Goal: Transaction & Acquisition: Purchase product/service

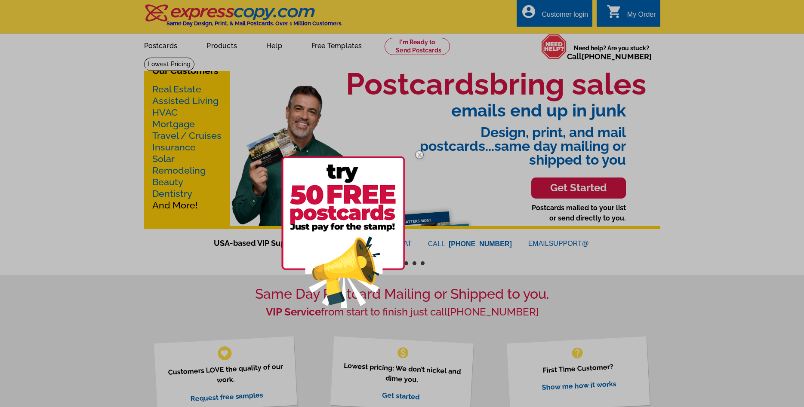
click at [207, 44] on div at bounding box center [402, 203] width 804 height 407
drag, startPoint x: 478, startPoint y: 145, endPoint x: 460, endPoint y: 142, distance: 19.2
click at [478, 145] on div at bounding box center [402, 203] width 804 height 407
click at [422, 154] on img at bounding box center [419, 154] width 25 height 25
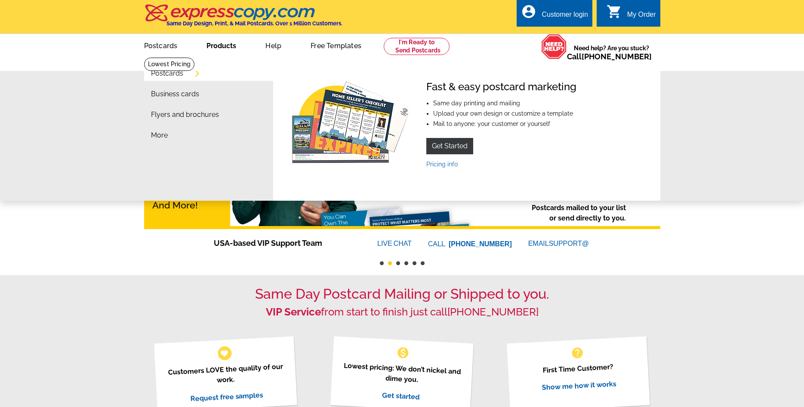
click at [173, 74] on link "Postcards" at bounding box center [167, 73] width 32 height 7
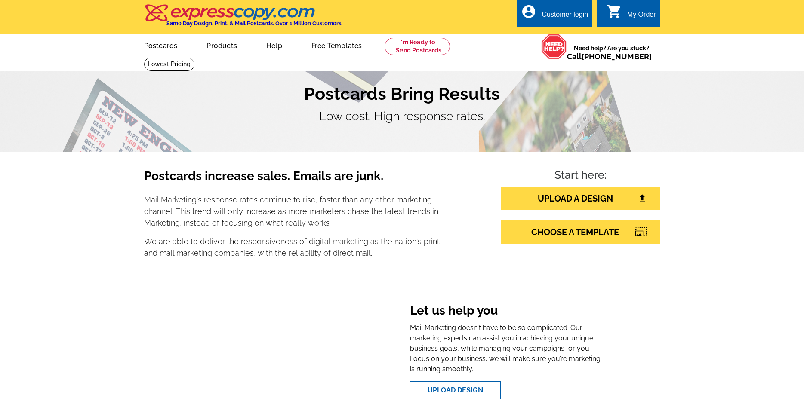
click at [620, 14] on icon "shopping_cart" at bounding box center [614, 11] width 15 height 15
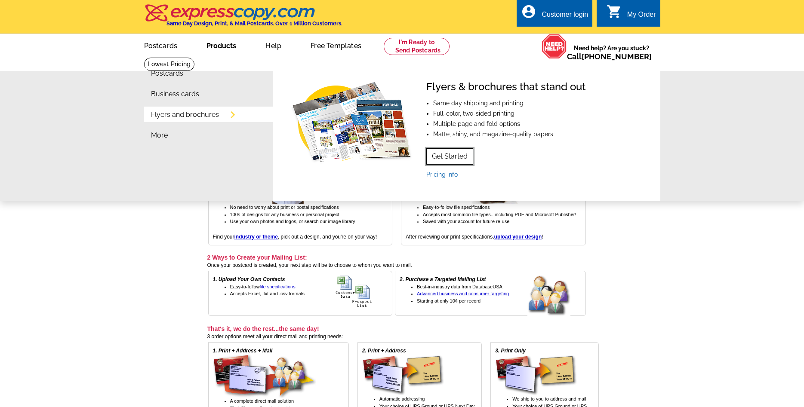
click at [444, 164] on link "Get Started" at bounding box center [449, 156] width 47 height 16
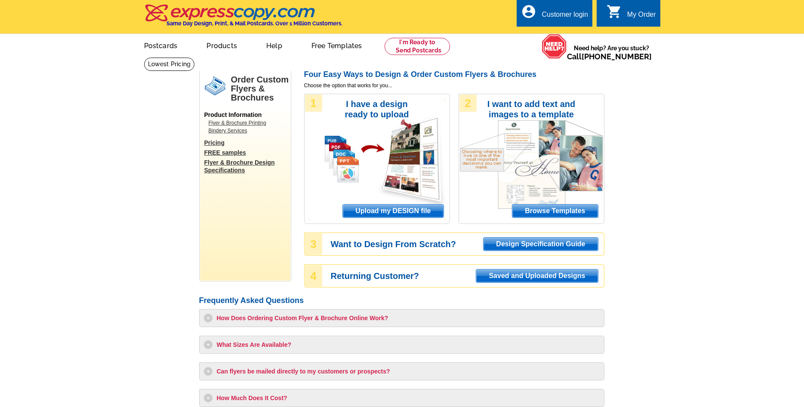
click at [546, 214] on span "Browse Templates" at bounding box center [554, 211] width 85 height 13
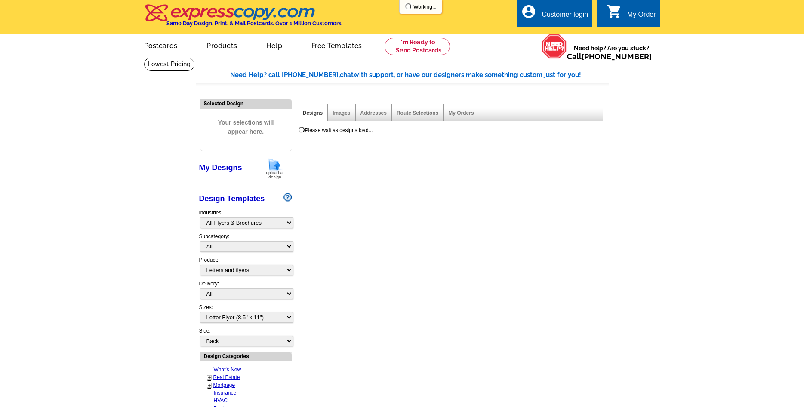
select select "972"
select select "2"
select select "6"
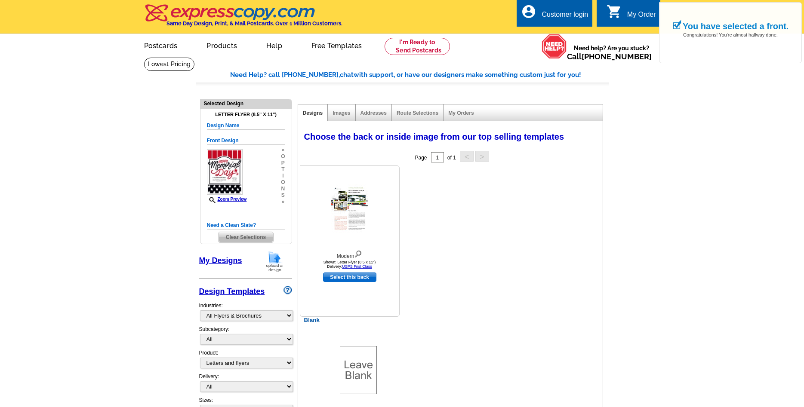
click at [368, 281] on link "Select this back" at bounding box center [349, 277] width 53 height 9
select select "front"
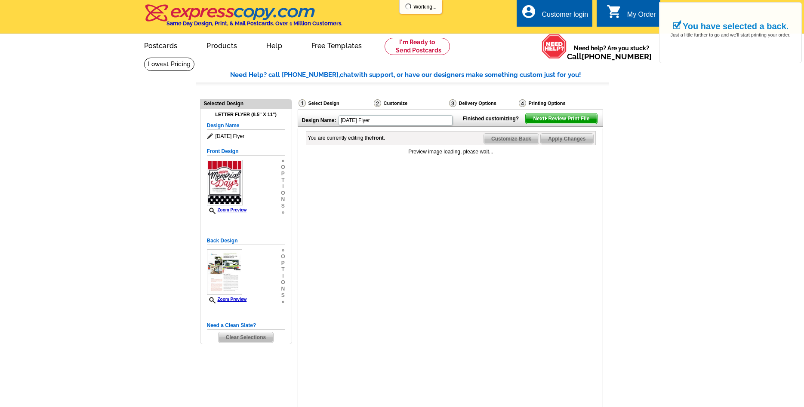
click at [577, 124] on span "Next Review Print File" at bounding box center [561, 119] width 71 height 10
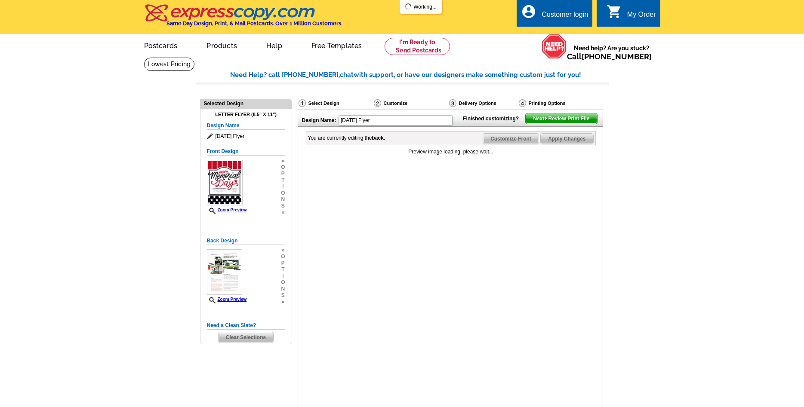
click at [624, 17] on link "0 shopping_cart My Order" at bounding box center [631, 14] width 49 height 11
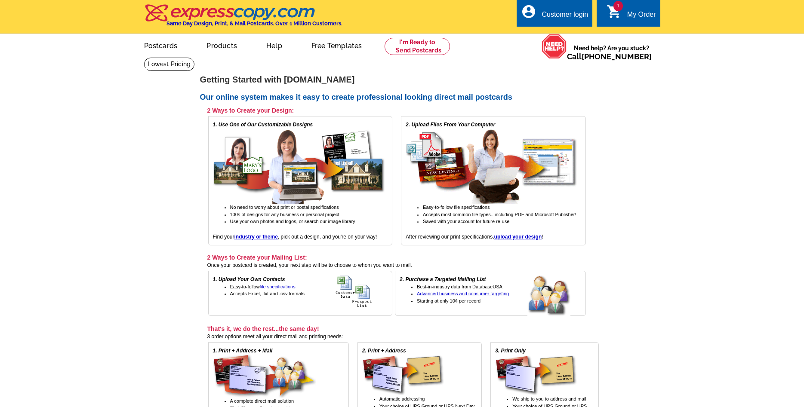
click at [624, 125] on main "[DOMAIN_NAME] > Getting Started Getting Started with [DOMAIN_NAME] Our online s…" at bounding box center [402, 270] width 804 height 427
click at [633, 20] on div "My Order" at bounding box center [641, 17] width 29 height 12
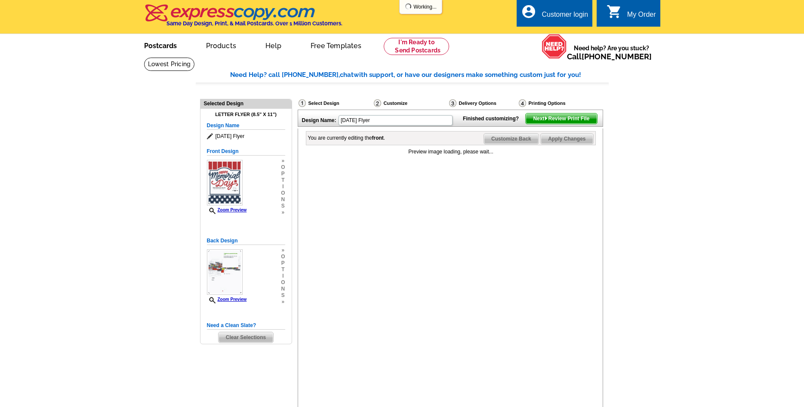
click at [166, 48] on link "Postcards" at bounding box center [160, 45] width 60 height 20
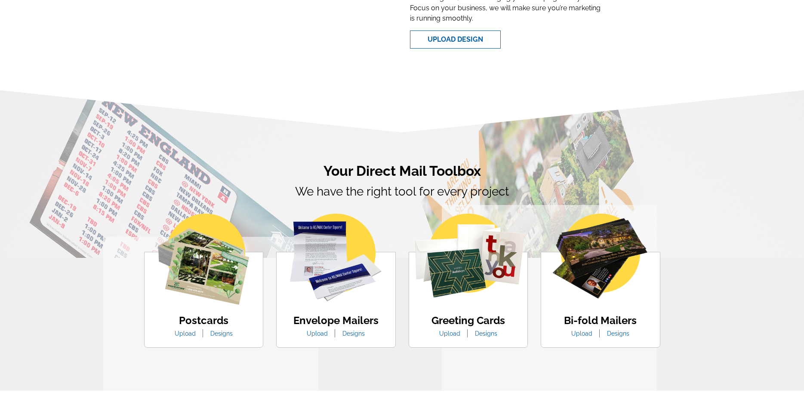
scroll to position [439, 0]
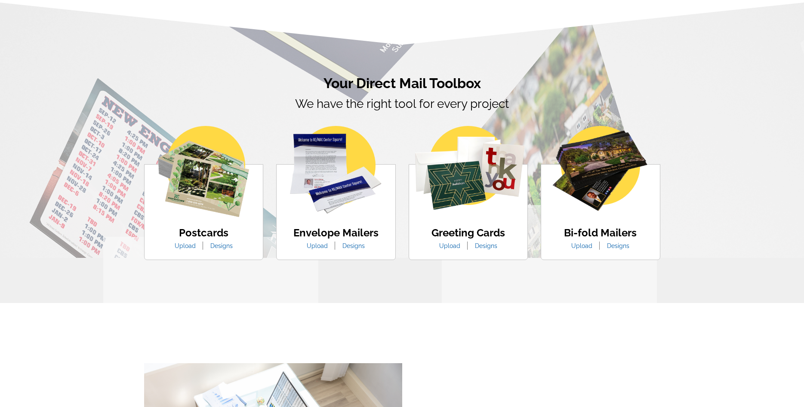
click at [617, 234] on h4 "Bi-fold Mailers" at bounding box center [600, 233] width 73 height 12
click at [603, 177] on img at bounding box center [601, 169] width 98 height 86
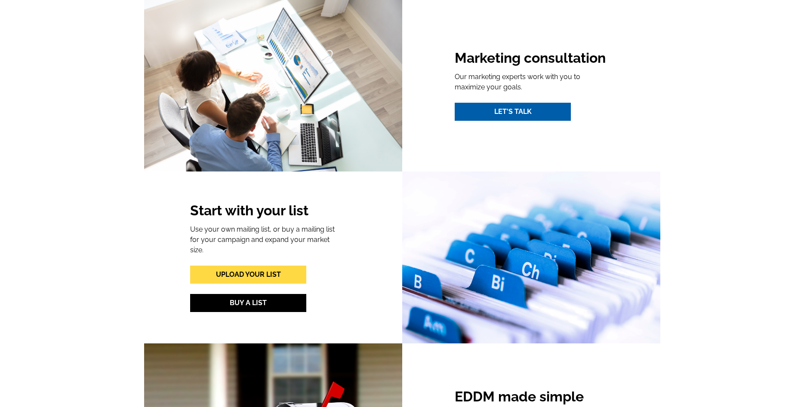
scroll to position [805, 0]
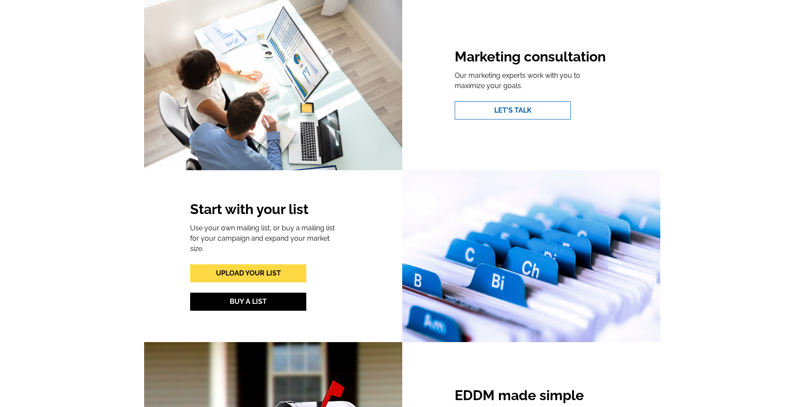
click at [519, 111] on link "Let's Talk" at bounding box center [513, 111] width 116 height 18
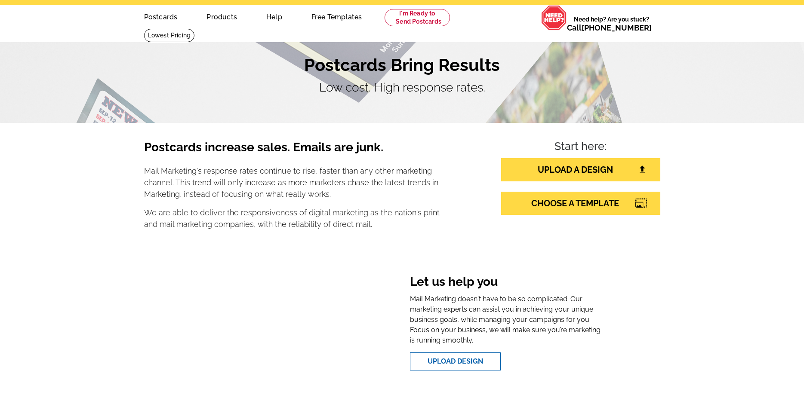
scroll to position [0, 0]
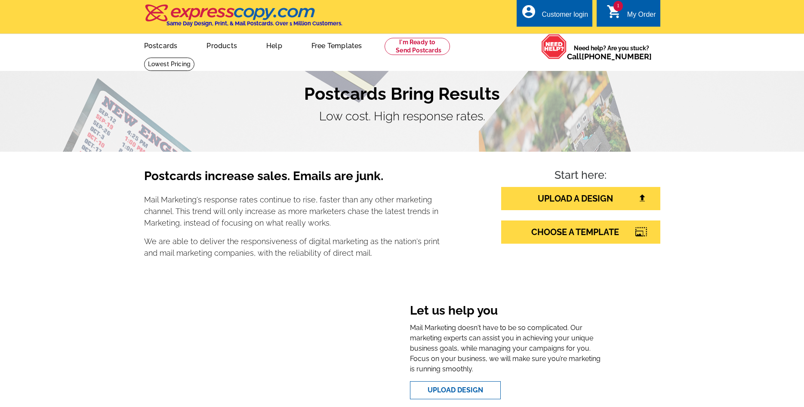
click at [632, 14] on div "My Order" at bounding box center [641, 17] width 29 height 12
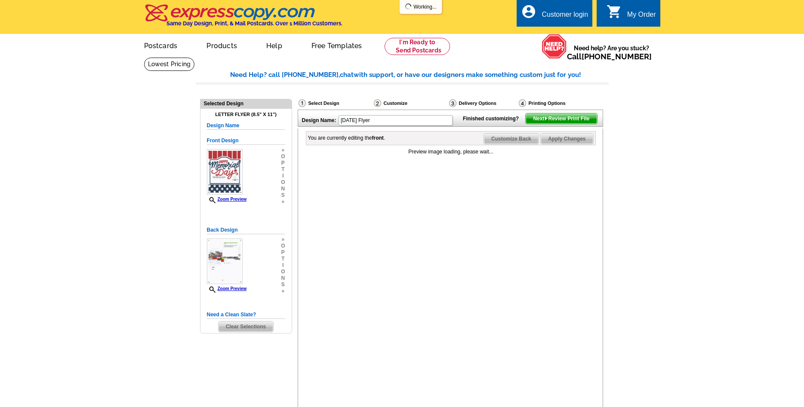
click at [572, 124] on span "Next Review Print File" at bounding box center [561, 119] width 71 height 10
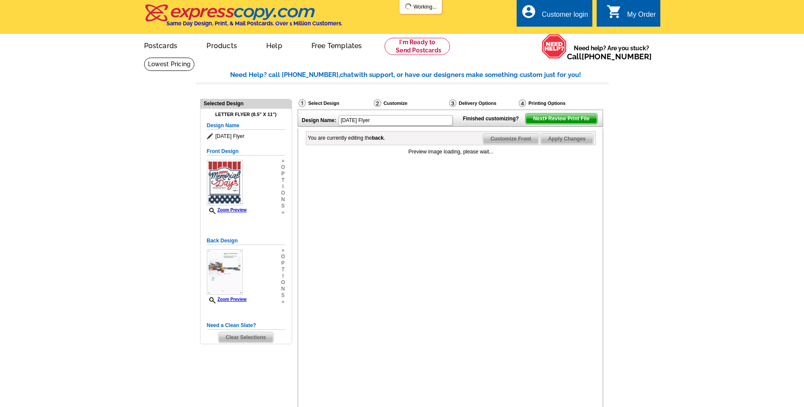
click at [475, 156] on div "Preview image loading, please wait..." at bounding box center [451, 152] width 290 height 8
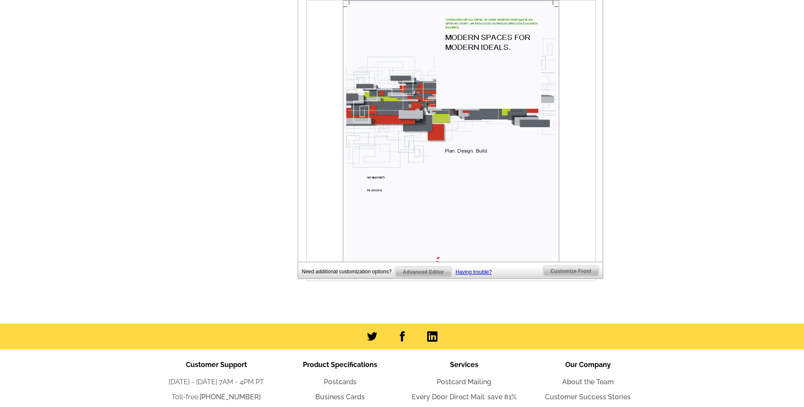
scroll to position [658, 0]
